Goal: Information Seeking & Learning: Learn about a topic

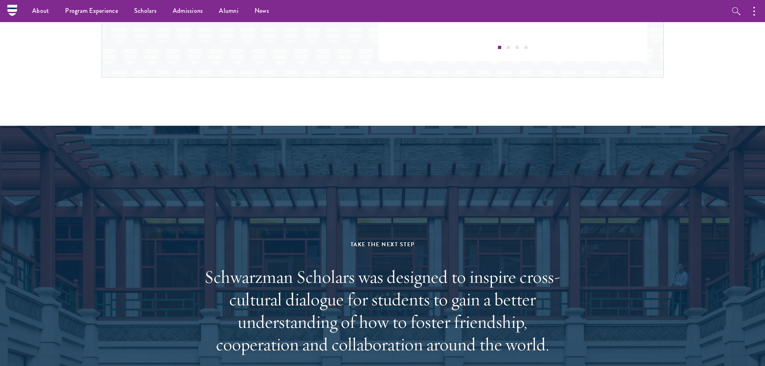
scroll to position [774, 0]
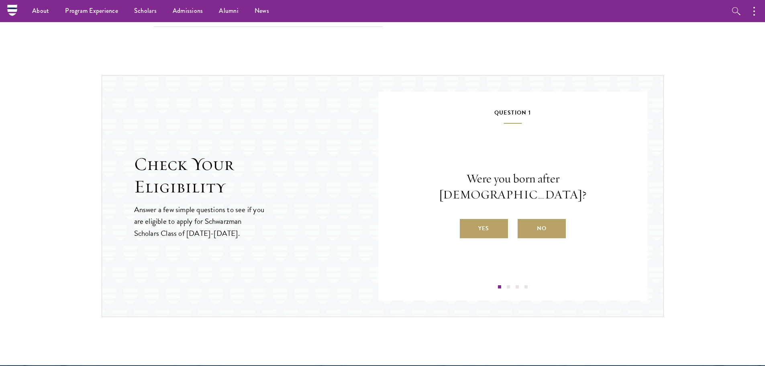
click at [494, 223] on label "Yes" at bounding box center [484, 228] width 48 height 19
click at [467, 223] on input "Yes" at bounding box center [463, 223] width 7 height 7
click at [494, 223] on label "Yes" at bounding box center [484, 228] width 48 height 19
click at [467, 223] on input "Yes" at bounding box center [463, 223] width 7 height 7
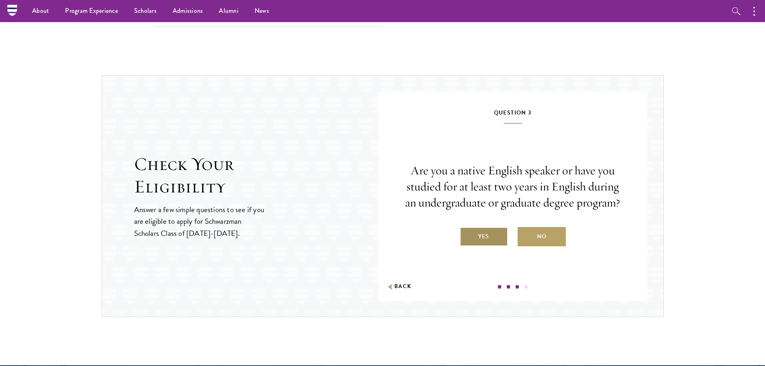
click at [494, 229] on label "Yes" at bounding box center [484, 236] width 48 height 19
click at [467, 229] on input "Yes" at bounding box center [463, 231] width 7 height 7
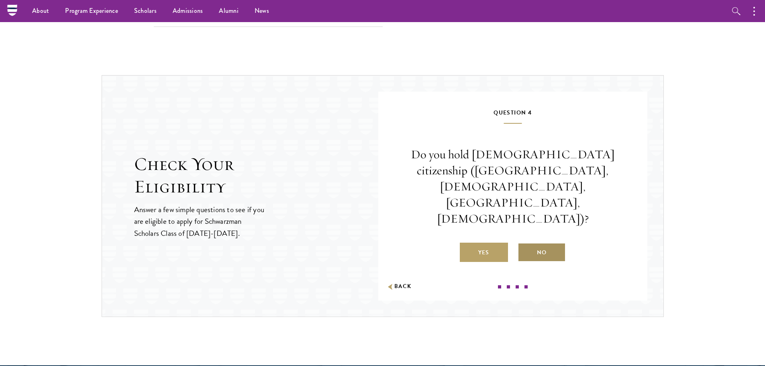
click at [547, 243] on label "No" at bounding box center [542, 252] width 48 height 19
click at [525, 244] on input "No" at bounding box center [521, 247] width 7 height 7
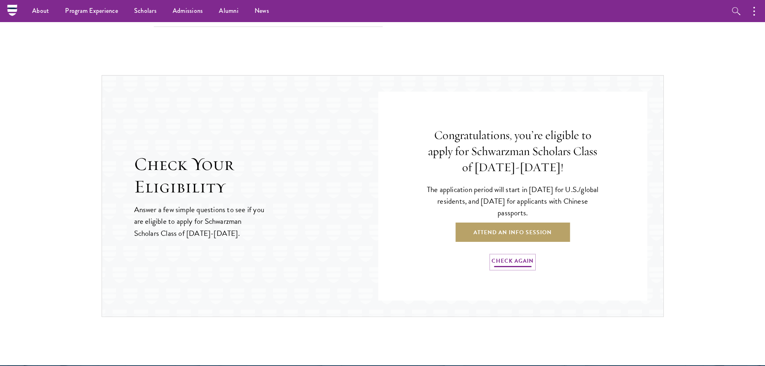
click at [502, 259] on link "Check Again" at bounding box center [513, 262] width 42 height 12
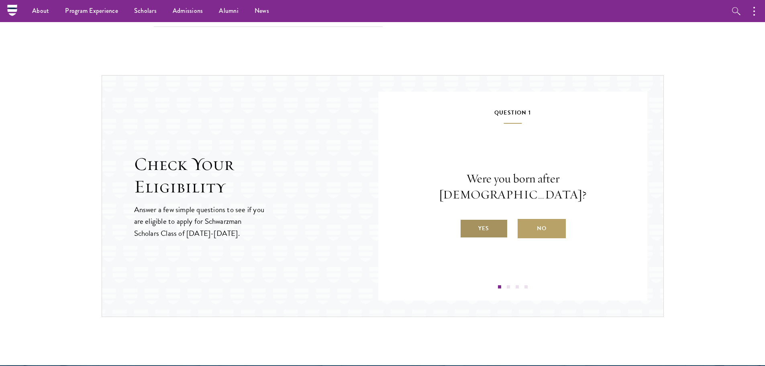
click at [485, 228] on label "Yes" at bounding box center [484, 228] width 48 height 19
click at [467, 227] on input "Yes" at bounding box center [463, 223] width 7 height 7
click at [485, 227] on label "Yes" at bounding box center [484, 228] width 48 height 19
click at [467, 227] on input "Yes" at bounding box center [463, 223] width 7 height 7
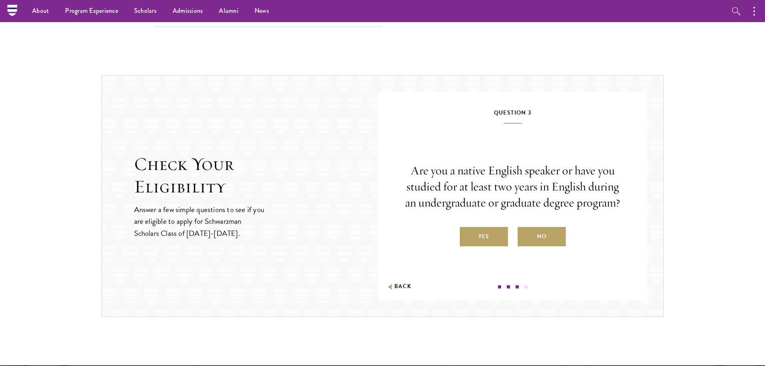
click at [498, 232] on label "Yes" at bounding box center [484, 236] width 48 height 19
click at [467, 232] on input "Yes" at bounding box center [463, 231] width 7 height 7
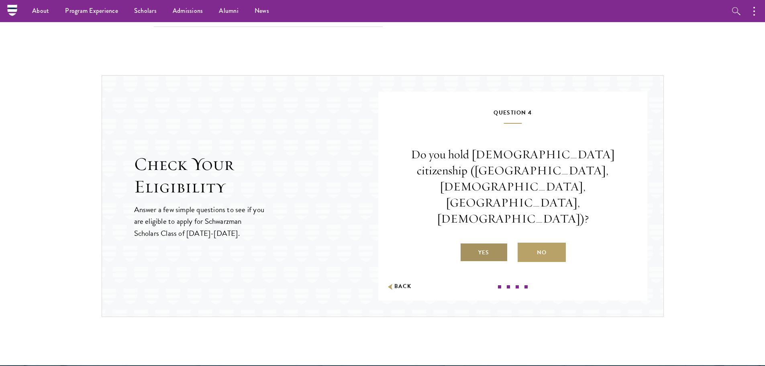
click at [496, 243] on label "Yes" at bounding box center [484, 252] width 48 height 19
click at [467, 244] on input "Yes" at bounding box center [463, 247] width 7 height 7
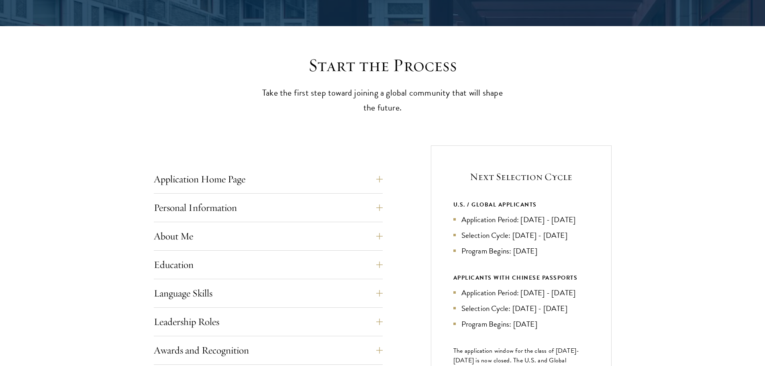
scroll to position [281, 0]
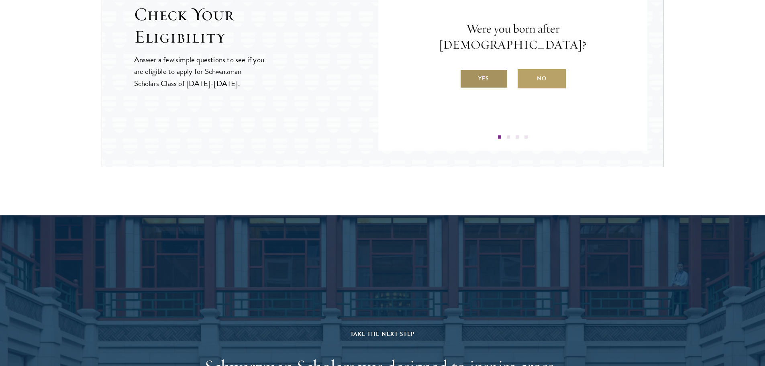
click at [472, 69] on label "Yes" at bounding box center [484, 78] width 48 height 19
click at [467, 70] on input "Yes" at bounding box center [463, 73] width 7 height 7
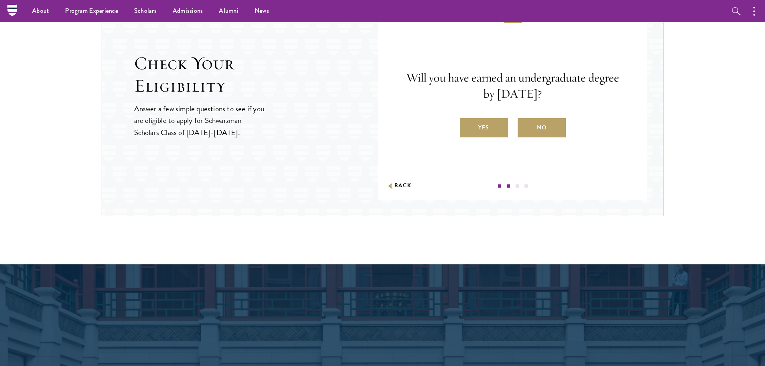
scroll to position [803, 0]
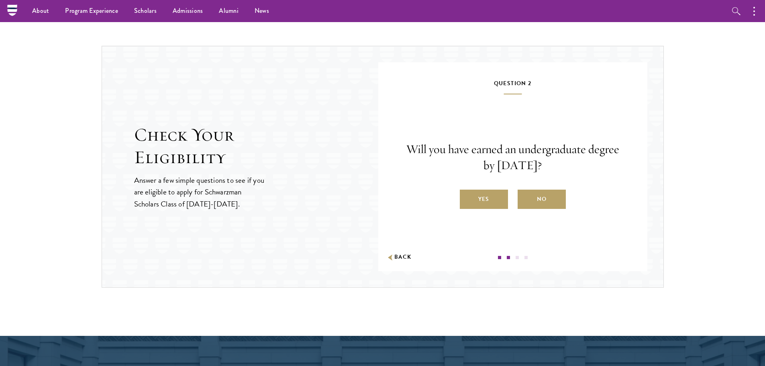
click at [492, 215] on div "Question 2 Will you have earned an undergraduate degree by August 1, 2027? Yes …" at bounding box center [512, 168] width 221 height 181
click at [493, 205] on label "Yes" at bounding box center [484, 199] width 48 height 19
click at [467, 198] on input "Yes" at bounding box center [463, 193] width 7 height 7
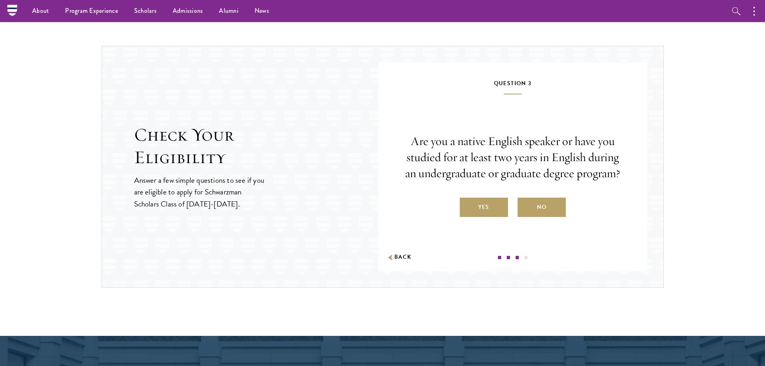
click at [493, 205] on label "Yes" at bounding box center [484, 207] width 48 height 19
click at [467, 205] on input "Yes" at bounding box center [463, 201] width 7 height 7
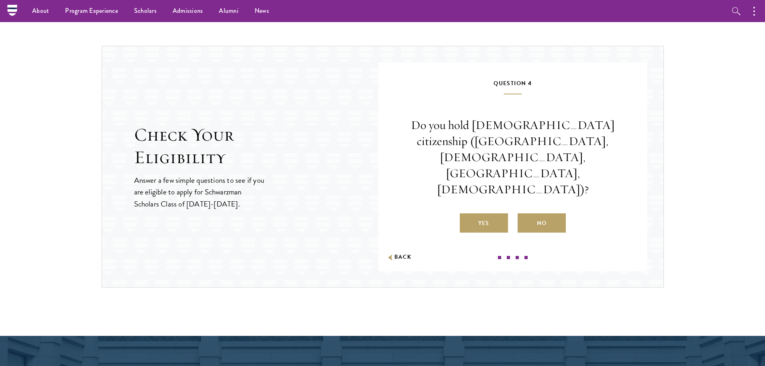
click at [493, 213] on label "Yes" at bounding box center [484, 222] width 48 height 19
click at [467, 214] on input "Yes" at bounding box center [463, 217] width 7 height 7
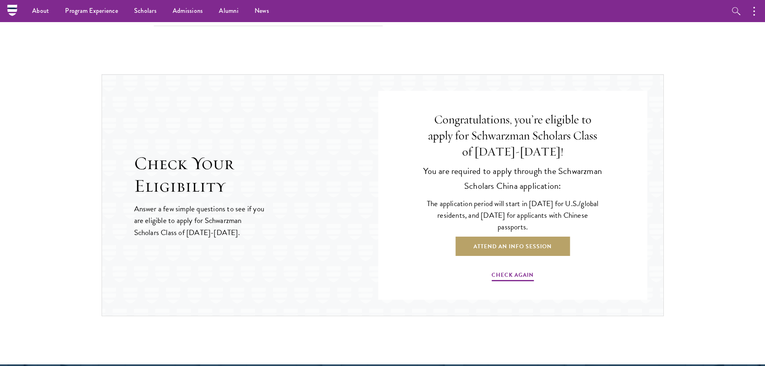
scroll to position [763, 0]
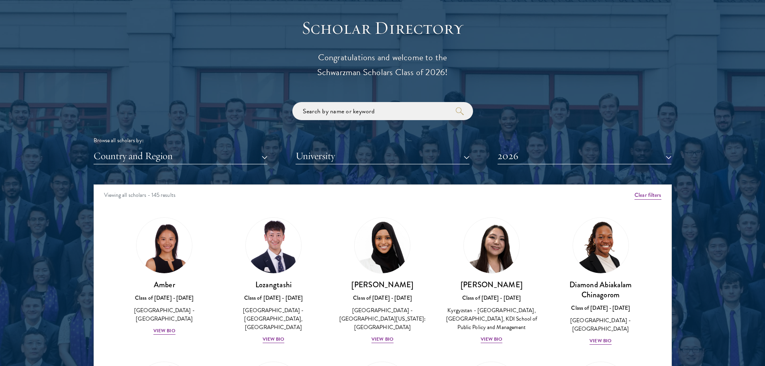
scroll to position [883, 0]
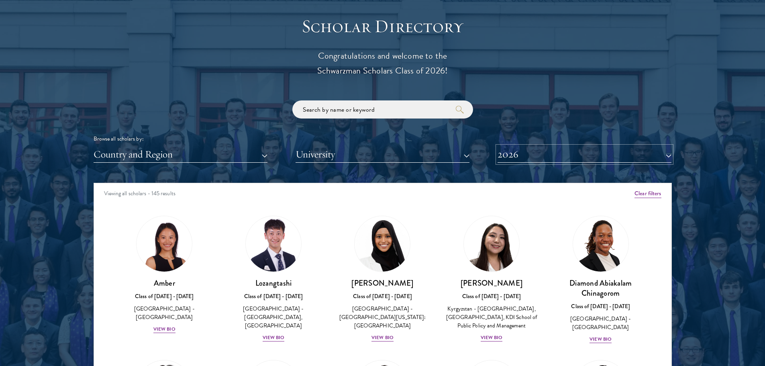
click at [376, 158] on button "2026" at bounding box center [585, 154] width 174 height 16
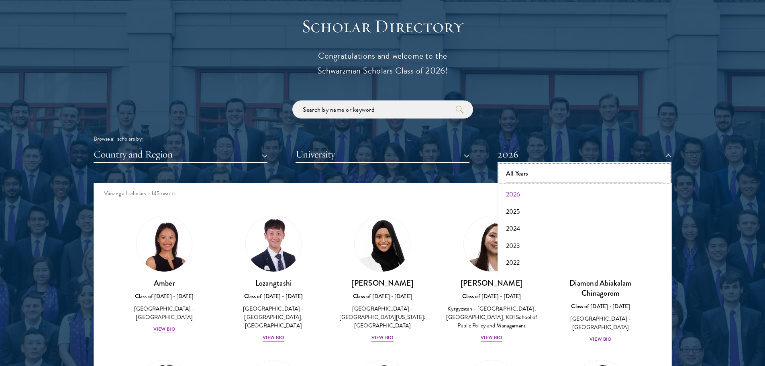
click at [376, 170] on button "All Years" at bounding box center [584, 173] width 169 height 17
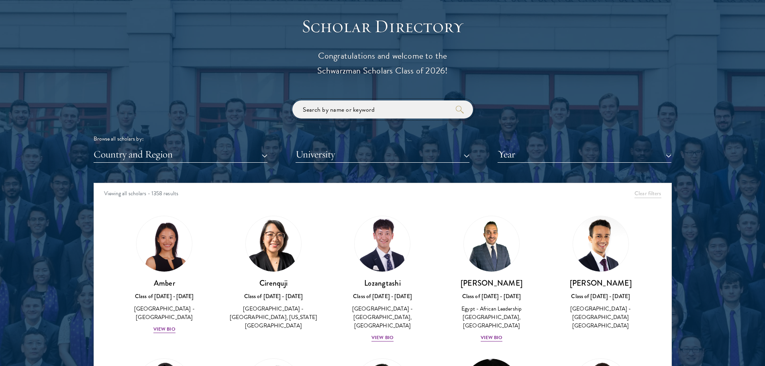
click at [376, 105] on input "search" at bounding box center [382, 109] width 181 height 18
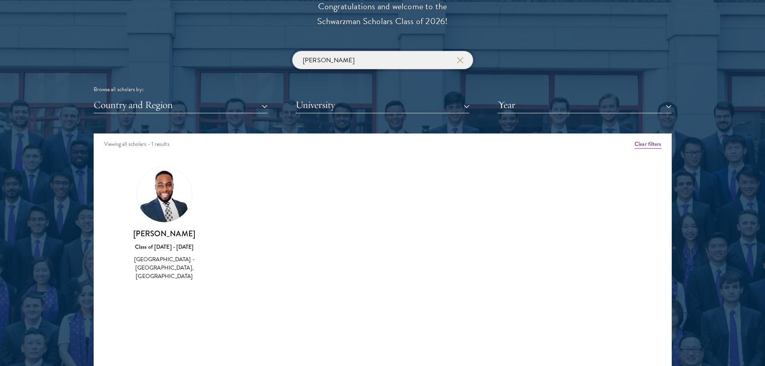
scroll to position [964, 0]
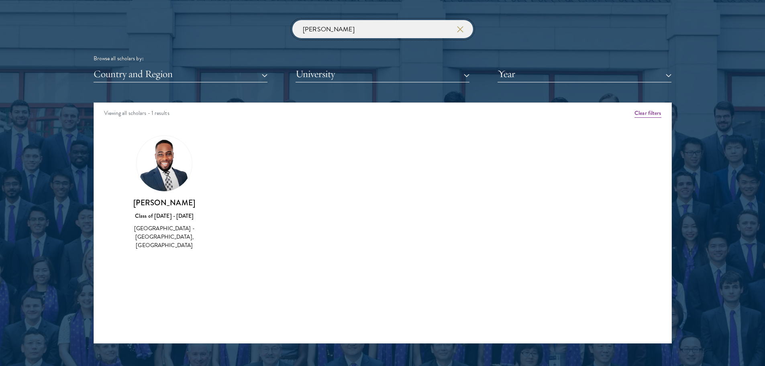
type input "jevon"
click at [376, 106] on div "Viewing all scholars - 1 results" at bounding box center [382, 114] width 577 height 22
click at [376, 114] on button "Clear filters" at bounding box center [647, 113] width 27 height 9
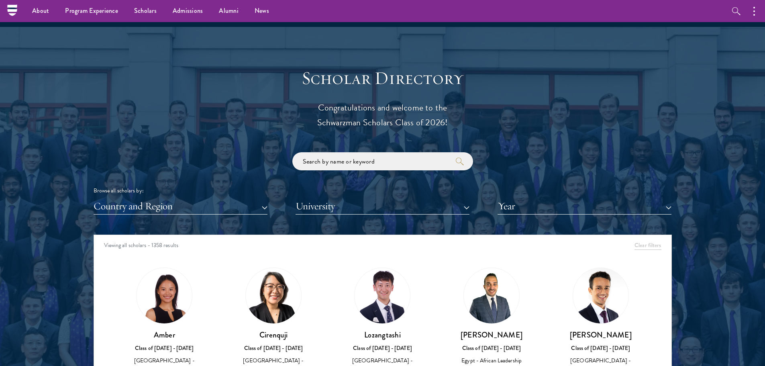
scroll to position [763, 0]
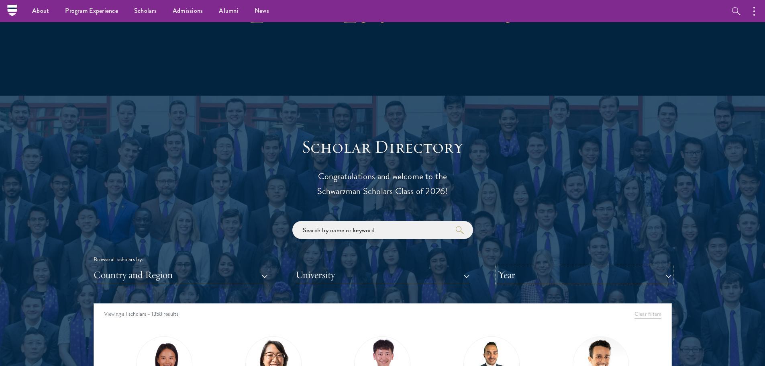
click at [376, 235] on button "Year" at bounding box center [585, 275] width 174 height 16
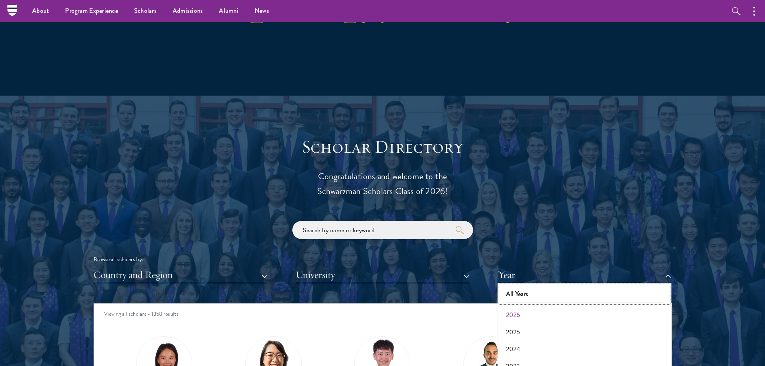
drag, startPoint x: 531, startPoint y: 302, endPoint x: 532, endPoint y: 315, distance: 13.3
click at [376, 235] on div "All Years 2026 2025 2024 2023 2022 2021 2020 2019 2018 2017" at bounding box center [585, 339] width 174 height 112
click at [376, 235] on button "2026" at bounding box center [584, 314] width 169 height 17
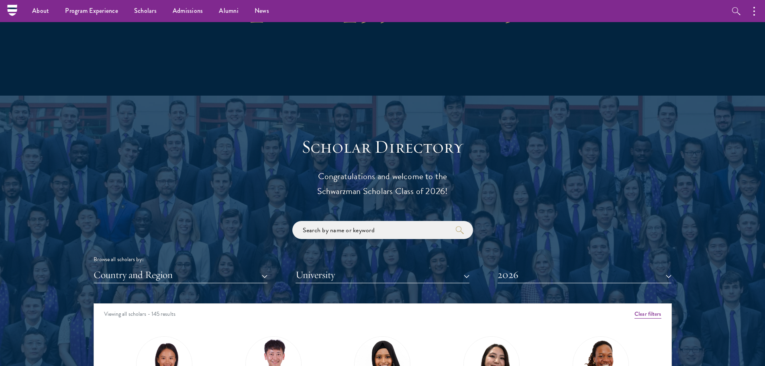
click at [376, 218] on div "Scholar Directory Congratulations and welcome to the Schwarzman Scholars Class …" at bounding box center [383, 340] width 578 height 408
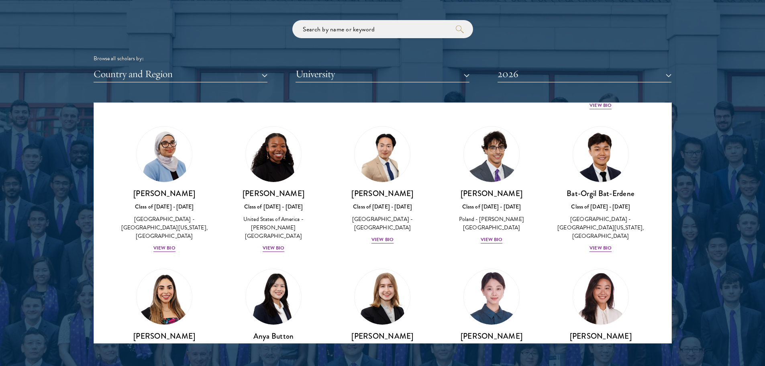
scroll to position [321, 0]
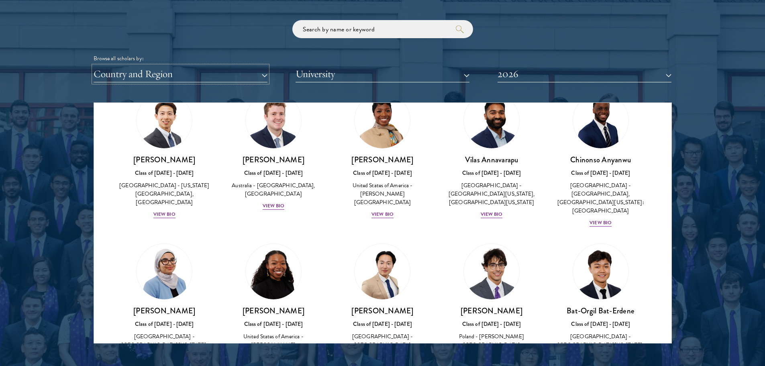
click at [173, 77] on button "Country and Region" at bounding box center [181, 74] width 174 height 16
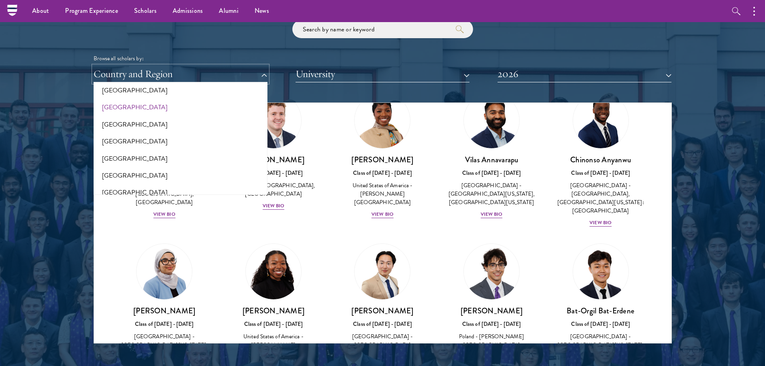
scroll to position [1644, 0]
click at [171, 136] on button "[GEOGRAPHIC_DATA]" at bounding box center [180, 139] width 169 height 17
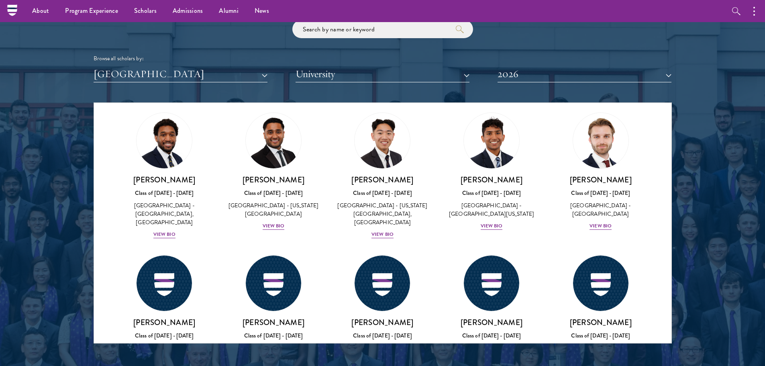
scroll to position [1442, 0]
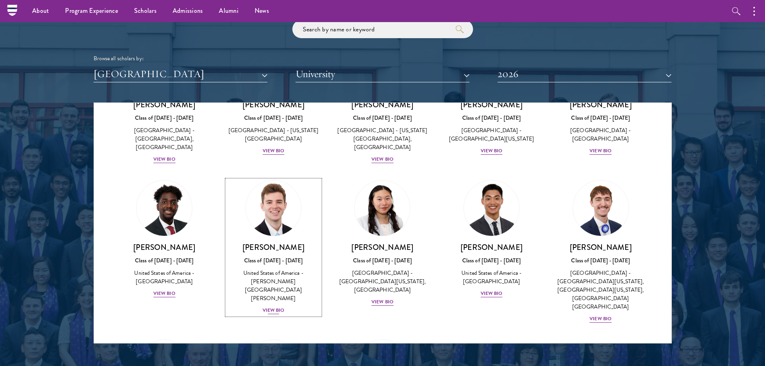
click at [290, 235] on div "Zach Valentine Class of 2025 - 2026 United States of America - Brigham Young Un…" at bounding box center [273, 278] width 93 height 73
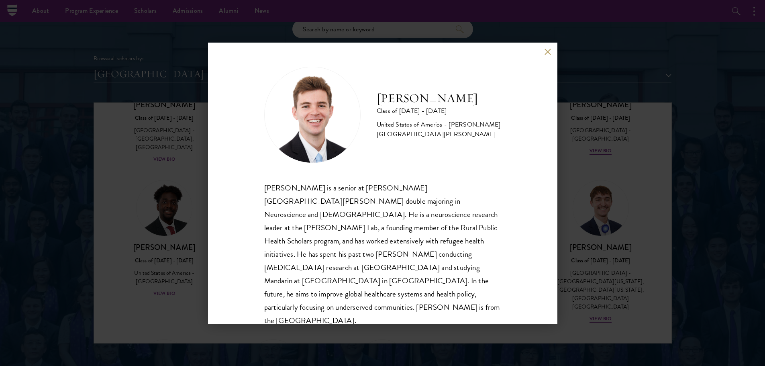
click at [376, 55] on button at bounding box center [548, 52] width 7 height 7
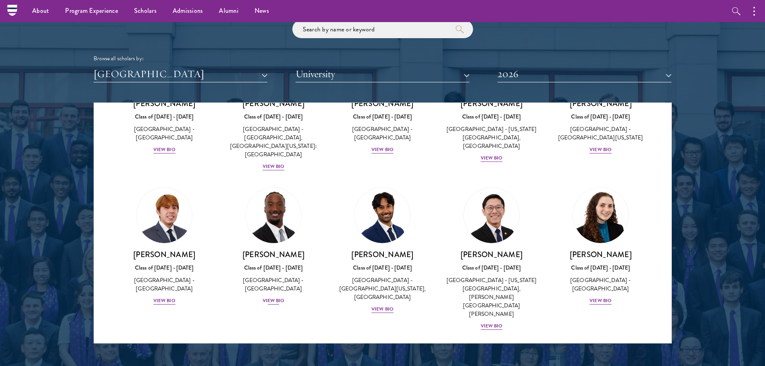
scroll to position [951, 0]
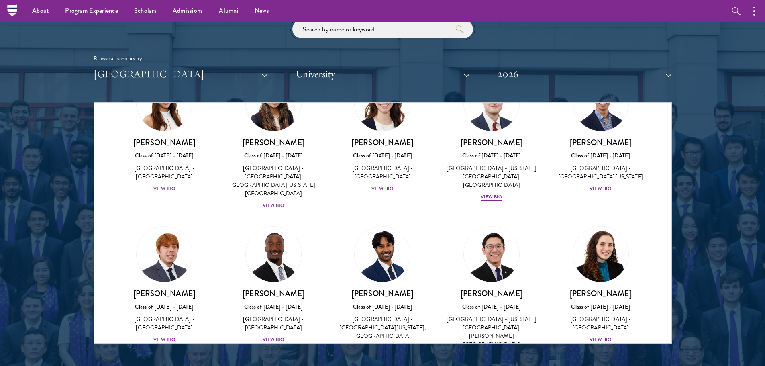
click at [346, 34] on input "search" at bounding box center [382, 29] width 181 height 18
click at [376, 81] on button "2026" at bounding box center [585, 74] width 174 height 16
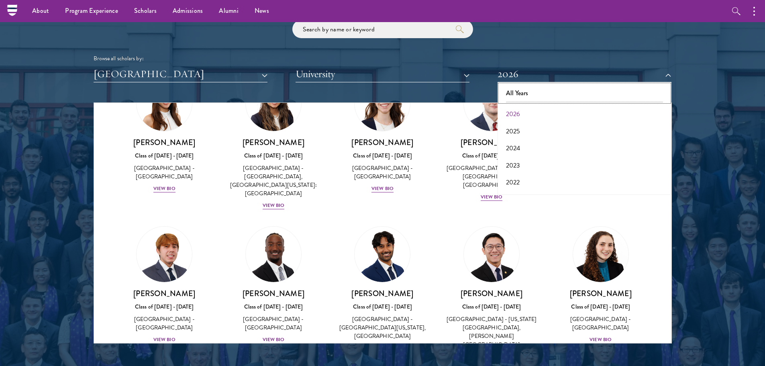
click at [376, 91] on button "All Years" at bounding box center [584, 93] width 169 height 17
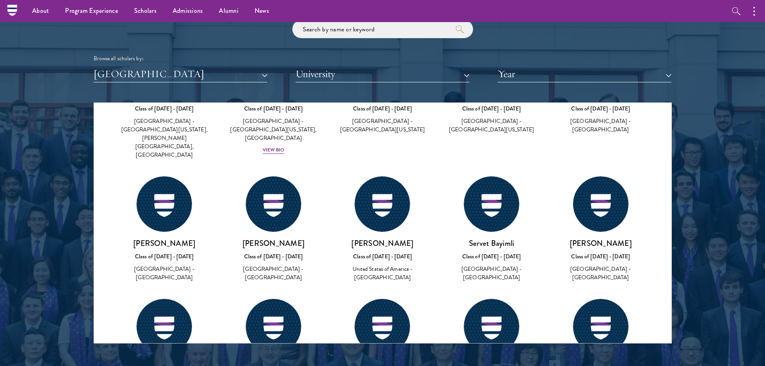
scroll to position [7760, 0]
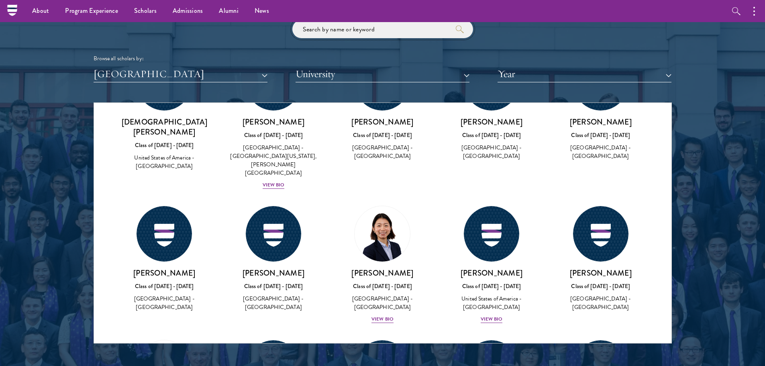
click at [349, 35] on input "search" at bounding box center [382, 29] width 181 height 18
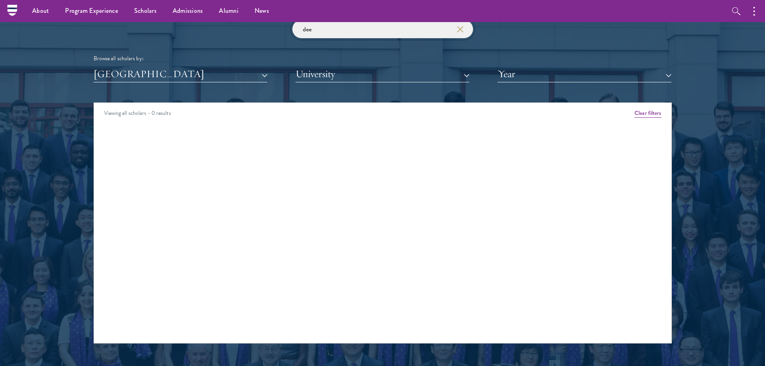
click at [339, 29] on input "dee" at bounding box center [382, 29] width 181 height 18
click at [269, 67] on div "United States of America All Countries and Regions Afghanistan Antigua and Barb…" at bounding box center [383, 74] width 578 height 16
click at [232, 75] on button "[GEOGRAPHIC_DATA]" at bounding box center [181, 74] width 174 height 16
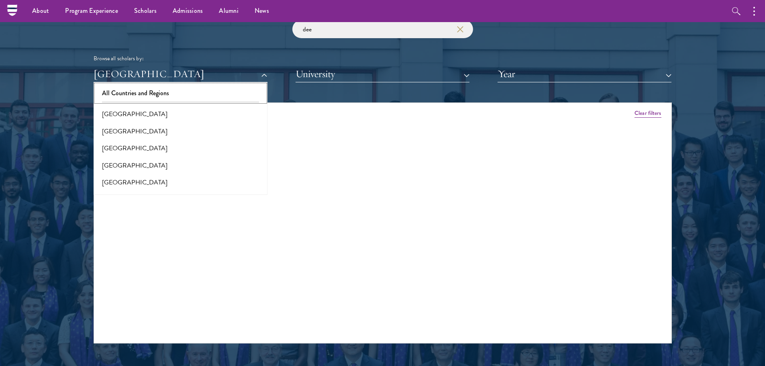
click at [238, 90] on button "All Countries and Regions" at bounding box center [180, 93] width 169 height 17
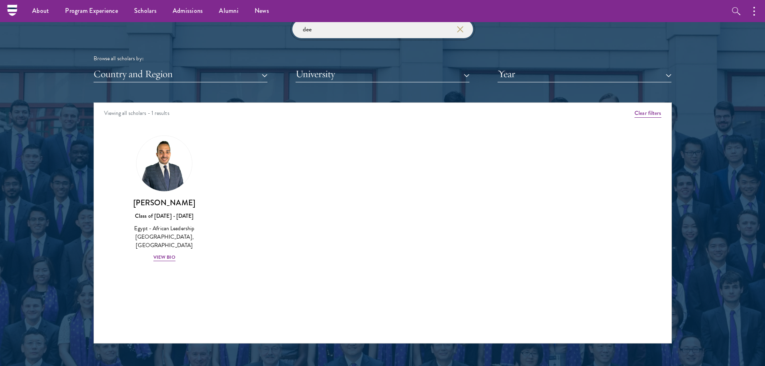
click at [308, 38] on input "dee" at bounding box center [382, 29] width 181 height 18
click at [299, 45] on div "dee Browse all scholars by: Country and Region All Countries and Regions Afghan…" at bounding box center [383, 51] width 578 height 62
click at [308, 32] on input "dee" at bounding box center [382, 29] width 181 height 18
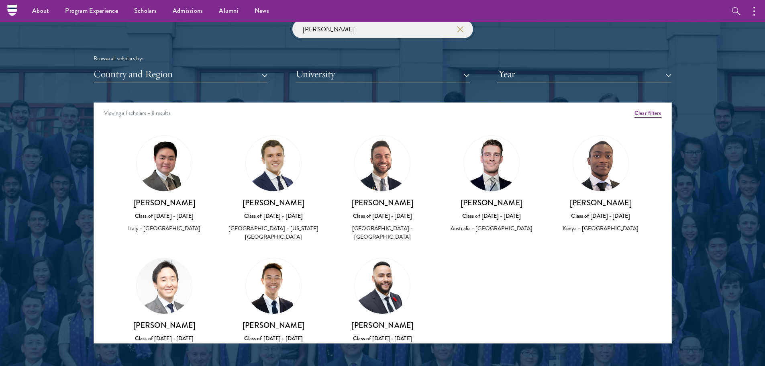
type input "michael"
click at [266, 171] on img at bounding box center [273, 163] width 55 height 55
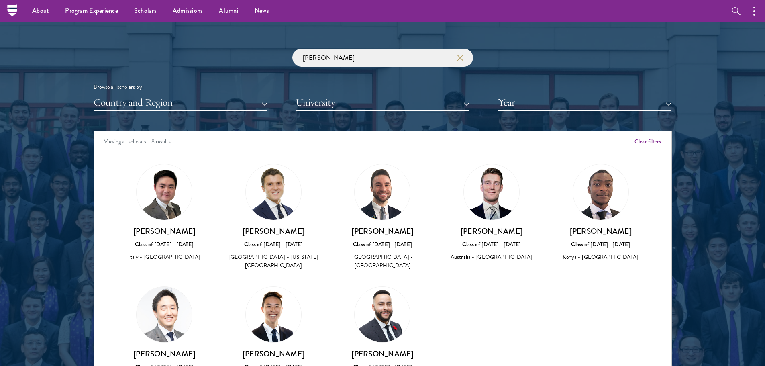
scroll to position [883, 0]
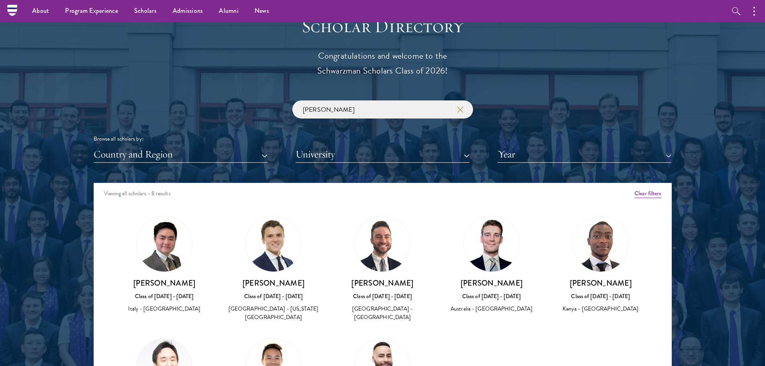
click at [376, 107] on icon "button" at bounding box center [460, 109] width 6 height 6
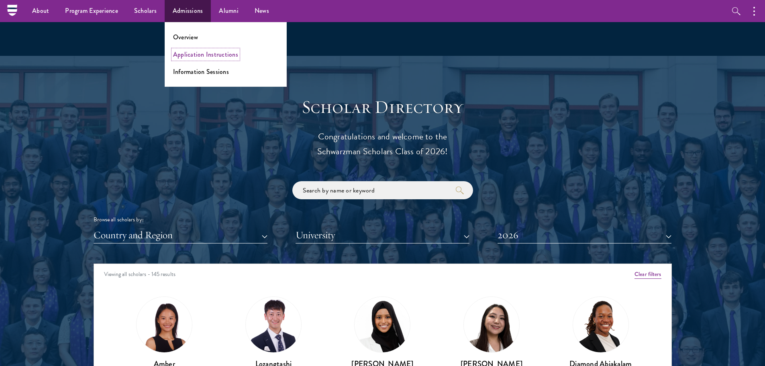
click at [186, 51] on link "Application Instructions" at bounding box center [205, 54] width 65 height 9
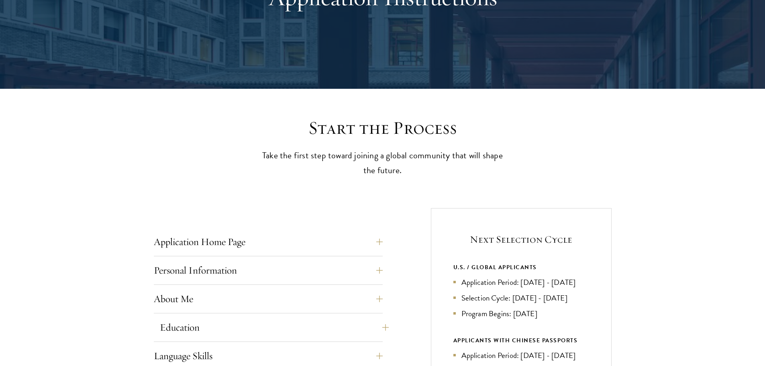
scroll to position [241, 0]
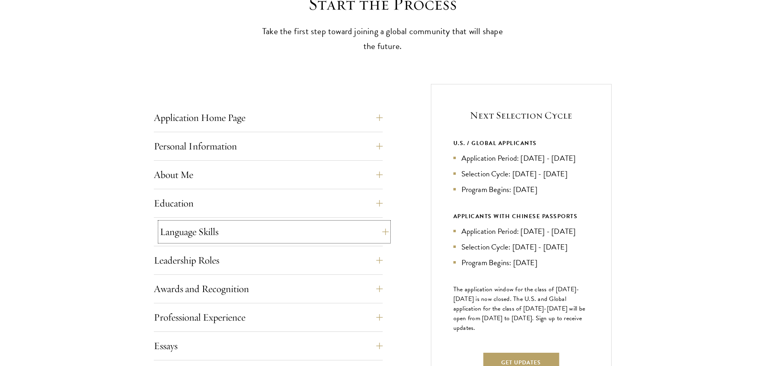
click at [201, 235] on button "Language Skills" at bounding box center [274, 231] width 229 height 19
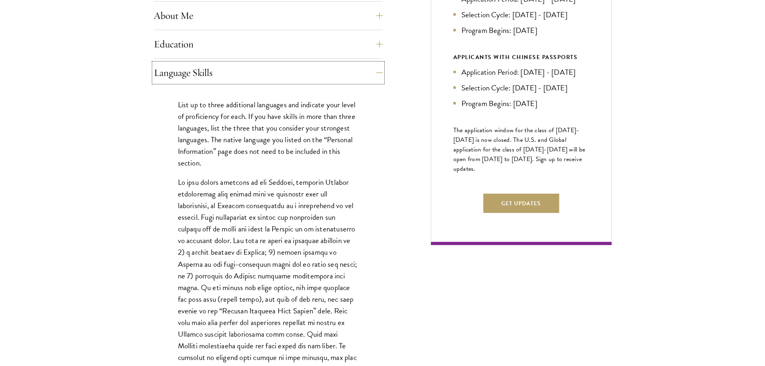
scroll to position [562, 0]
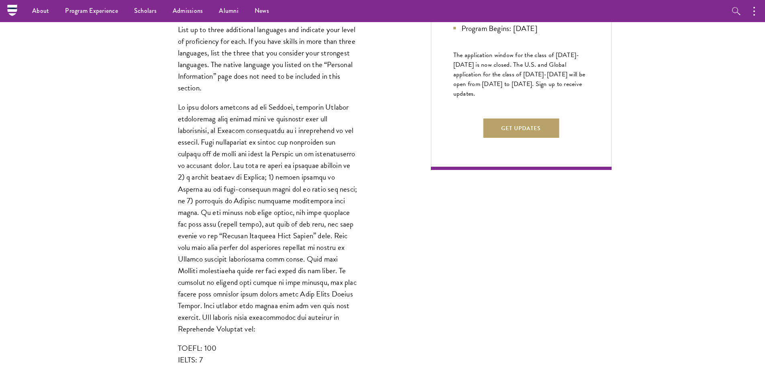
scroll to position [361, 0]
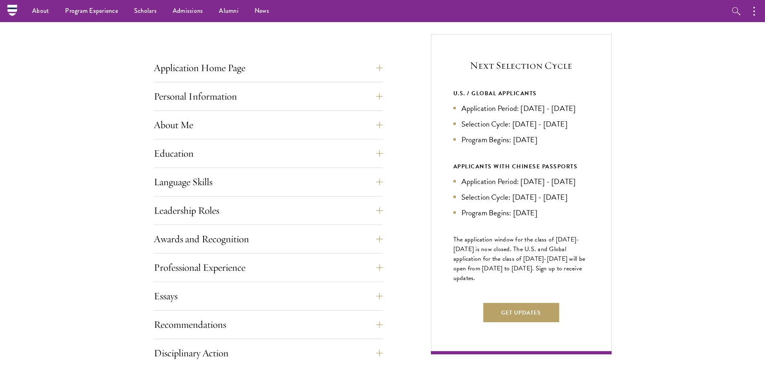
scroll to position [241, 0]
